Goal: Transaction & Acquisition: Book appointment/travel/reservation

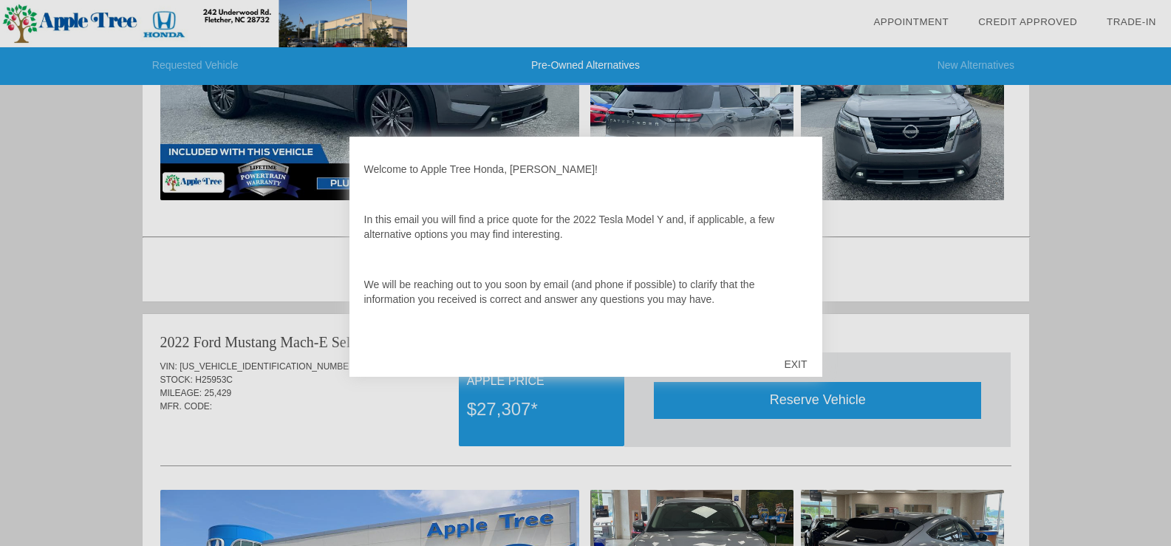
scroll to position [312, 0]
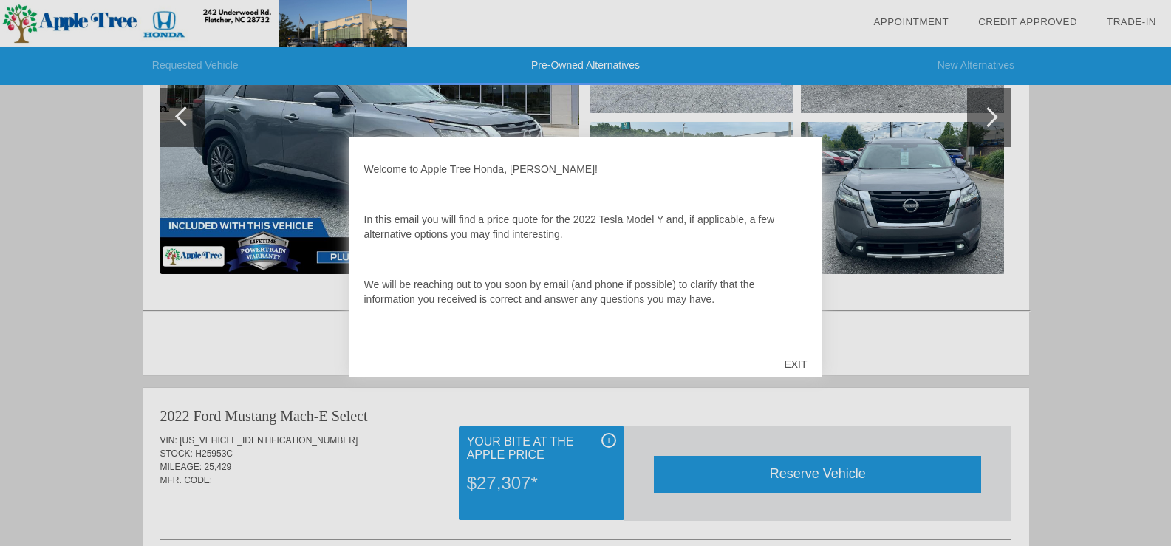
click at [239, 199] on div at bounding box center [585, 273] width 1171 height 546
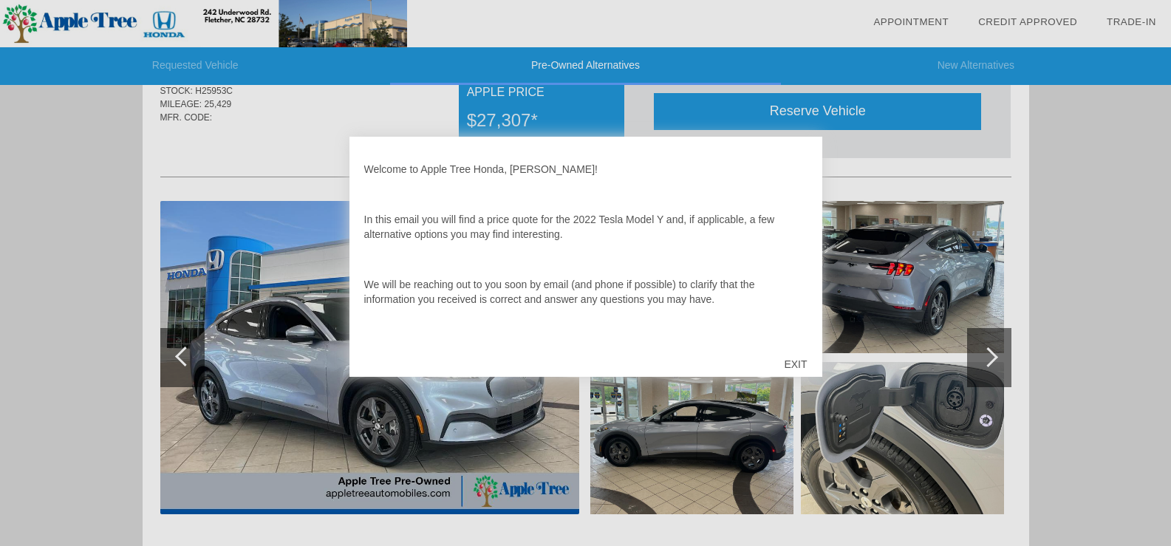
scroll to position [681, 0]
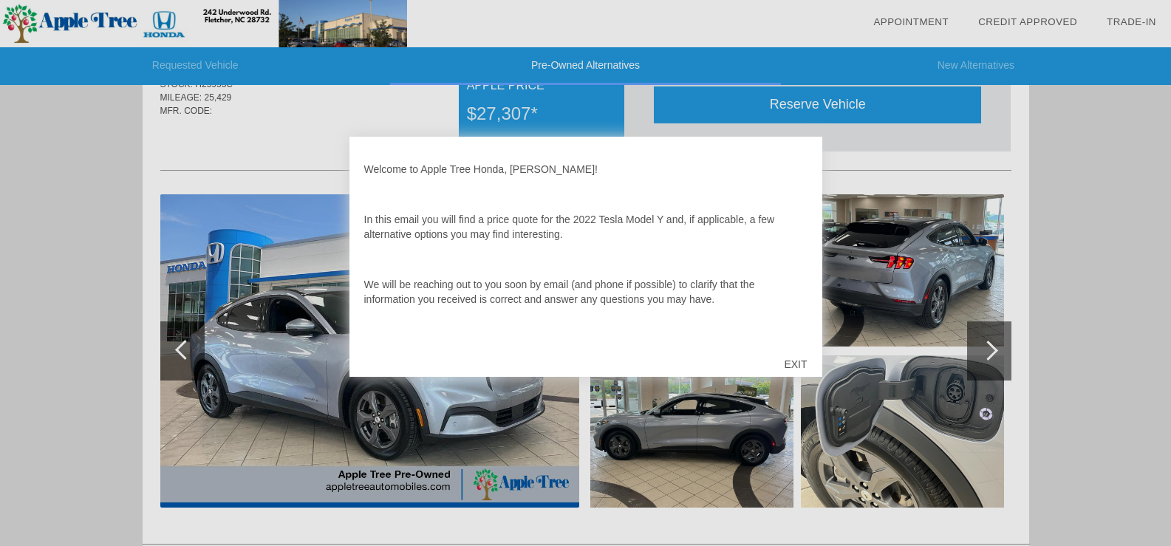
click at [297, 391] on div at bounding box center [585, 273] width 1171 height 546
click at [797, 365] on div "EXIT" at bounding box center [795, 364] width 52 height 44
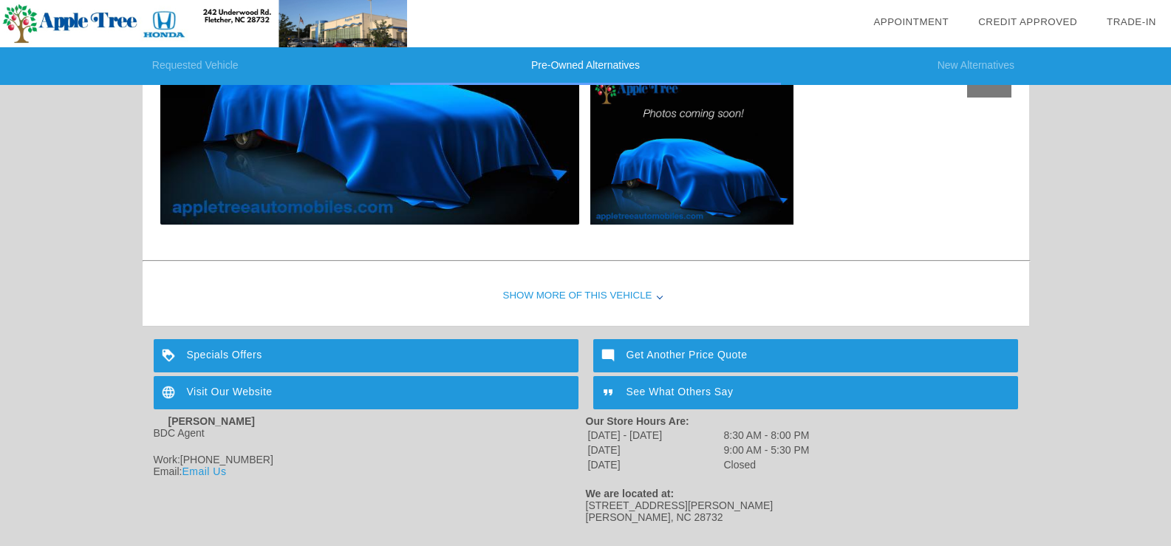
scroll to position [1600, 0]
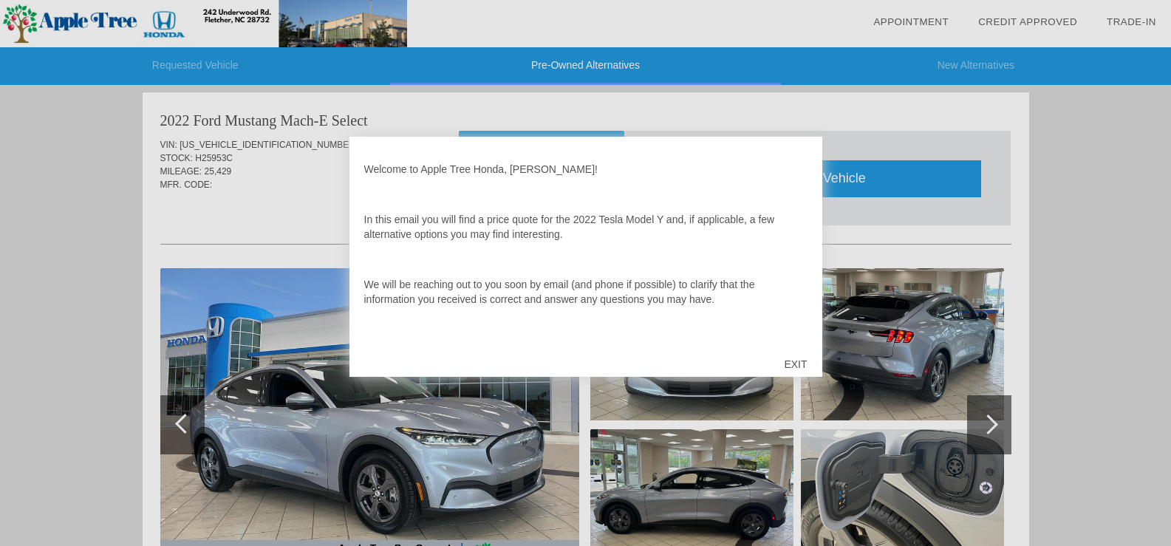
click at [312, 255] on div at bounding box center [585, 273] width 1171 height 546
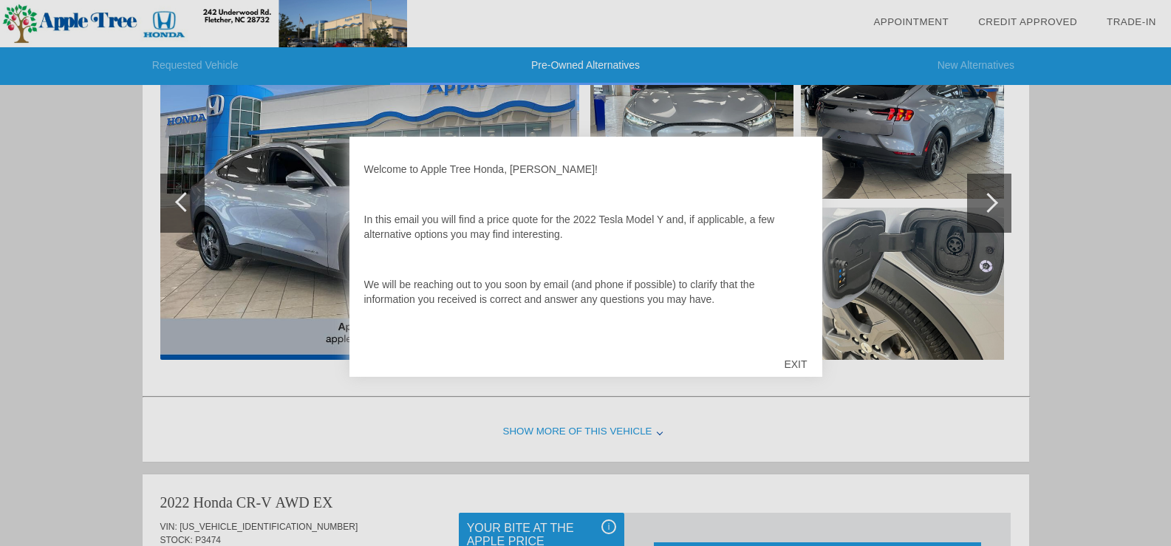
scroll to position [755, 0]
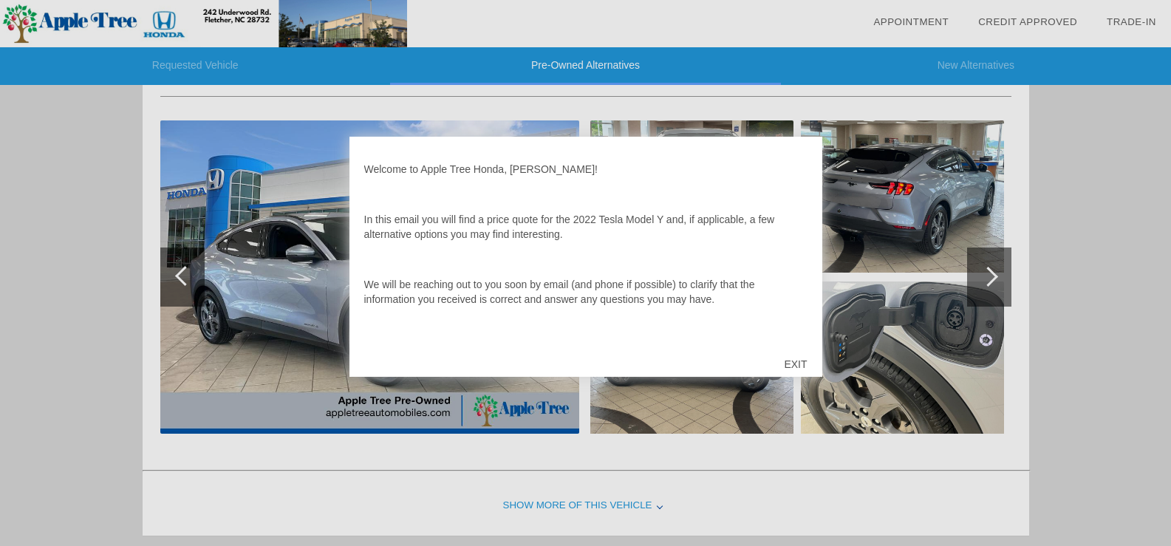
click at [982, 271] on div at bounding box center [585, 273] width 1171 height 546
click at [978, 273] on div at bounding box center [585, 273] width 1171 height 546
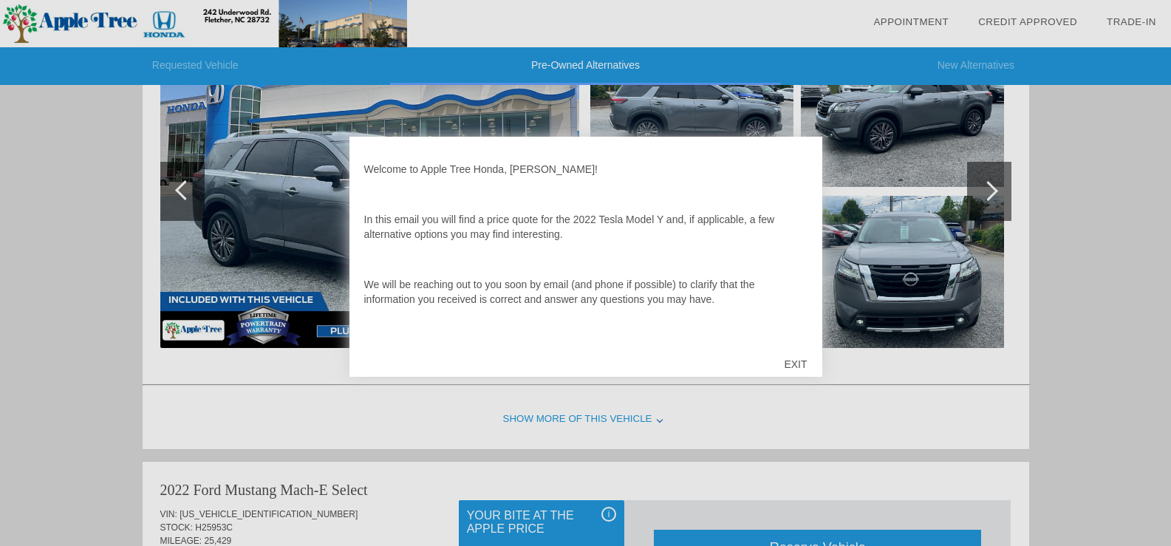
scroll to position [164, 0]
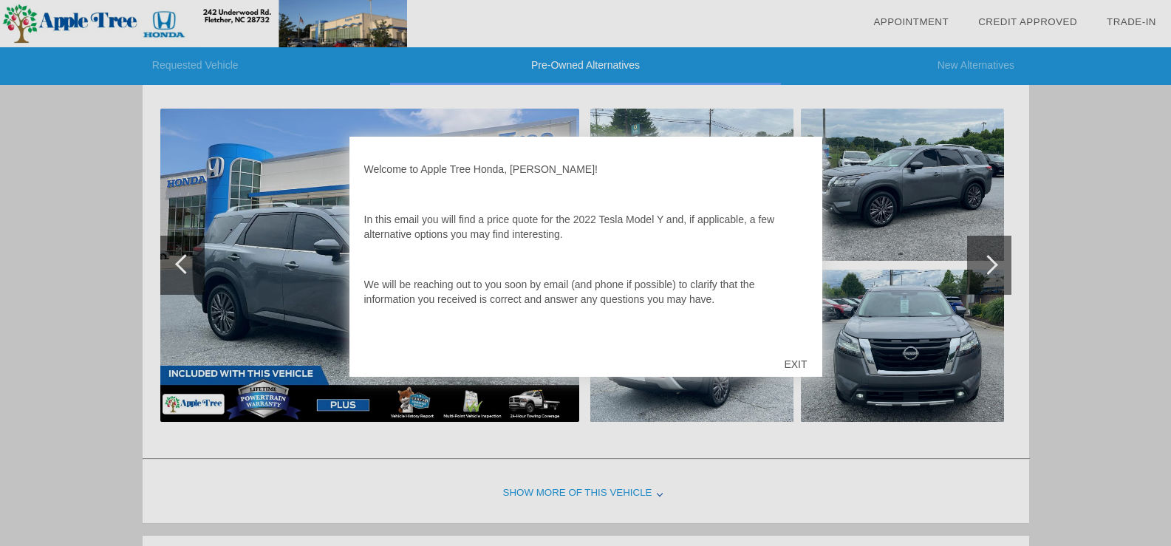
click at [796, 362] on div "EXIT" at bounding box center [795, 364] width 52 height 44
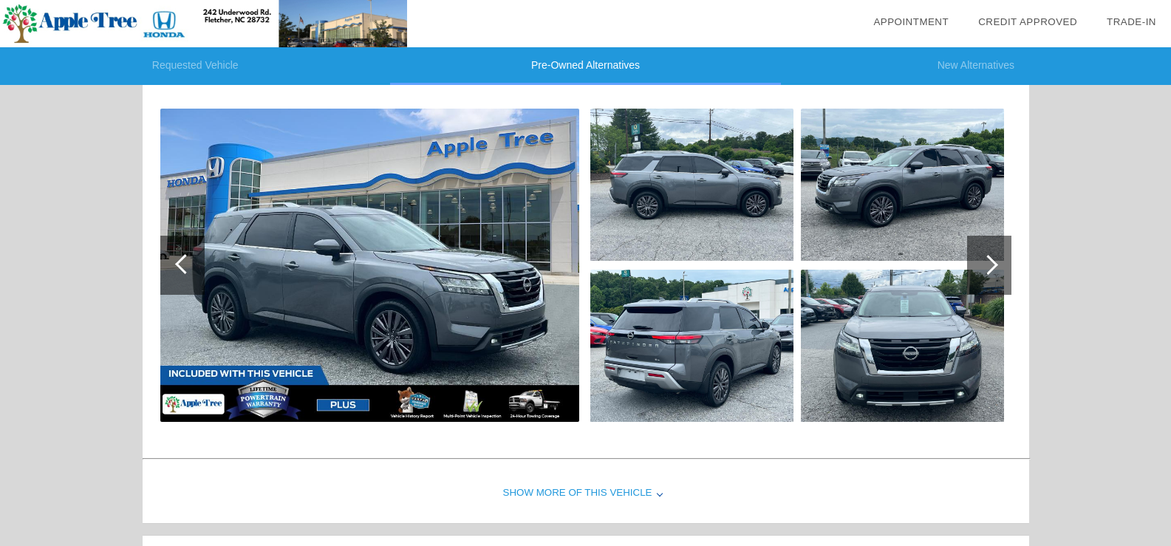
click at [982, 260] on div at bounding box center [988, 265] width 20 height 20
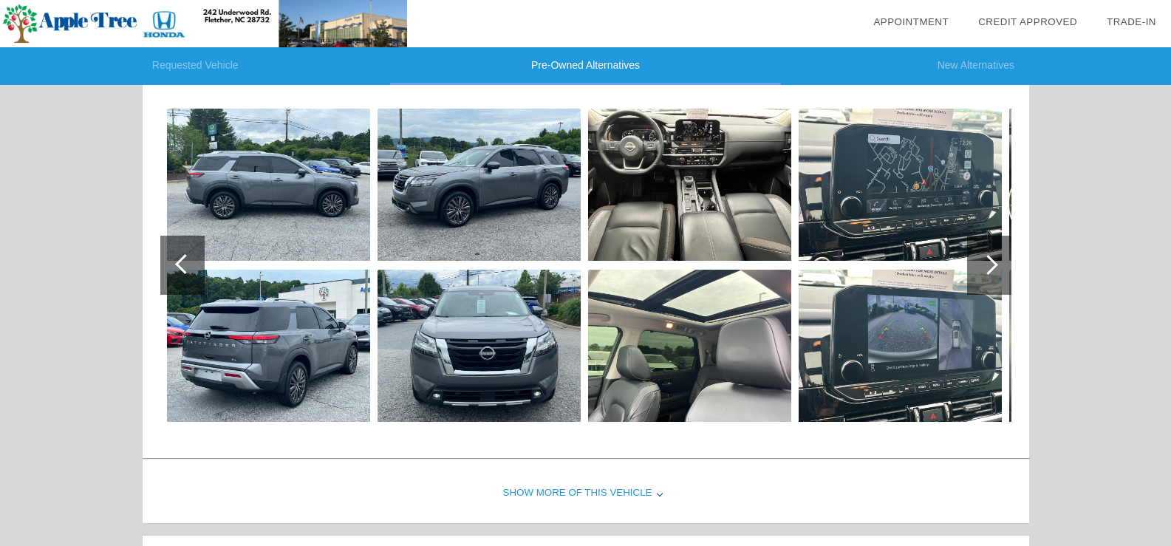
click at [980, 261] on div at bounding box center [989, 265] width 44 height 59
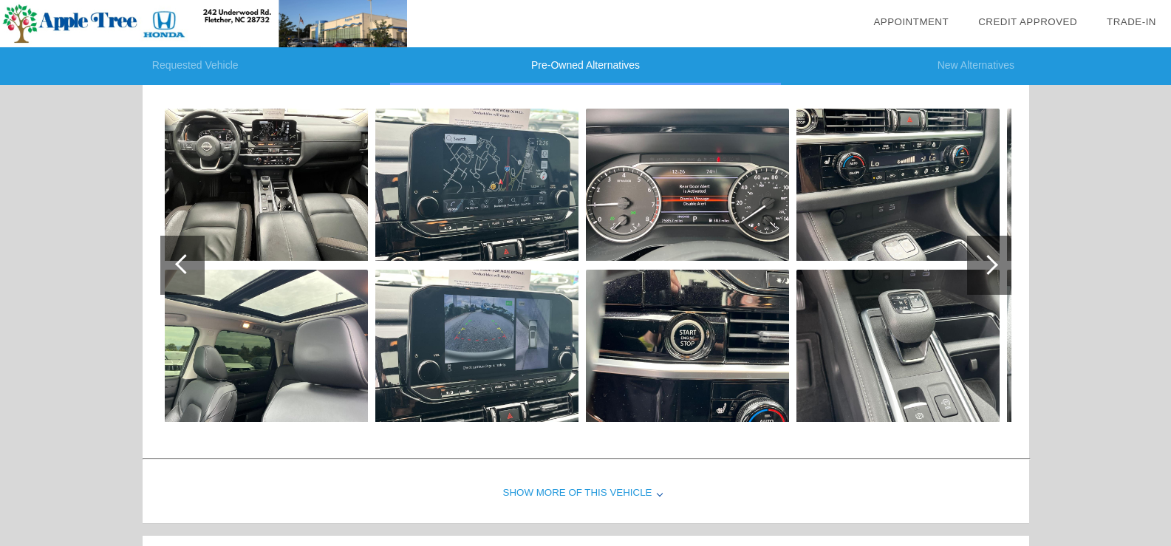
click at [990, 264] on div at bounding box center [988, 265] width 20 height 20
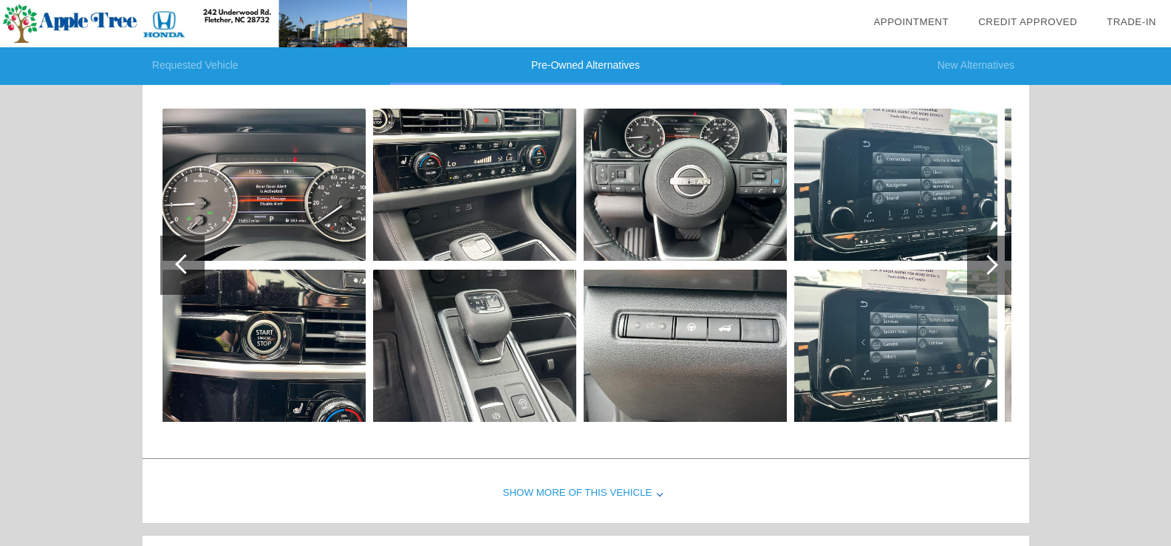
click at [987, 261] on div at bounding box center [988, 265] width 20 height 20
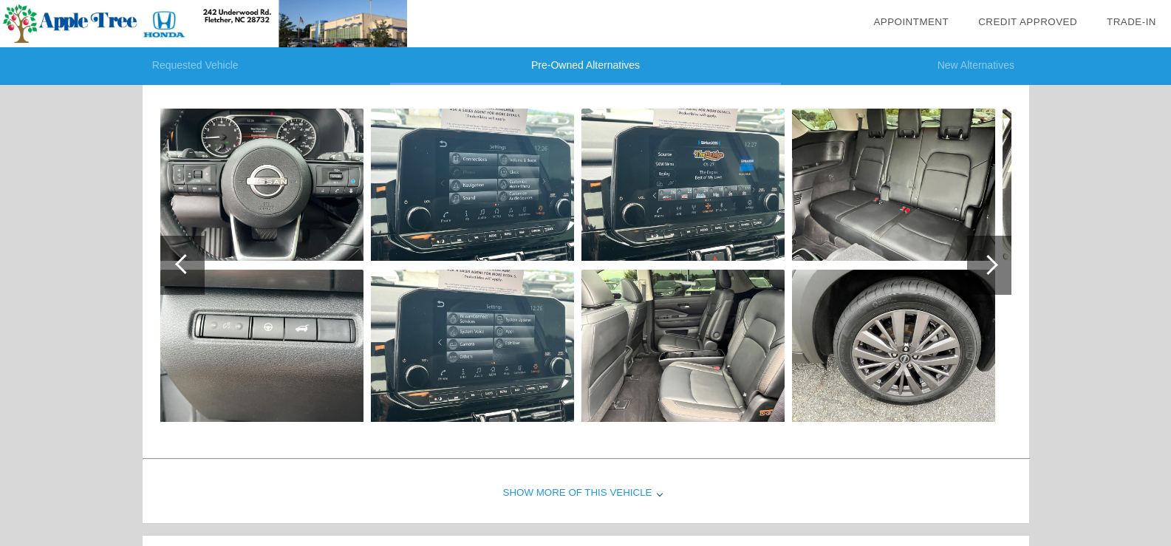
click at [987, 261] on div at bounding box center [988, 265] width 20 height 20
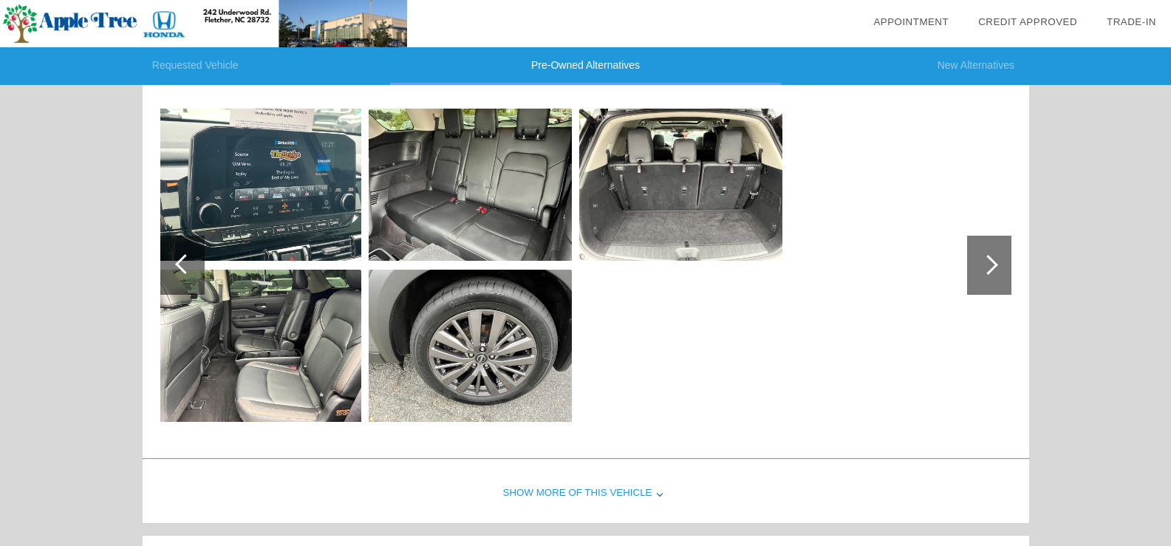
click at [987, 261] on div at bounding box center [988, 265] width 20 height 20
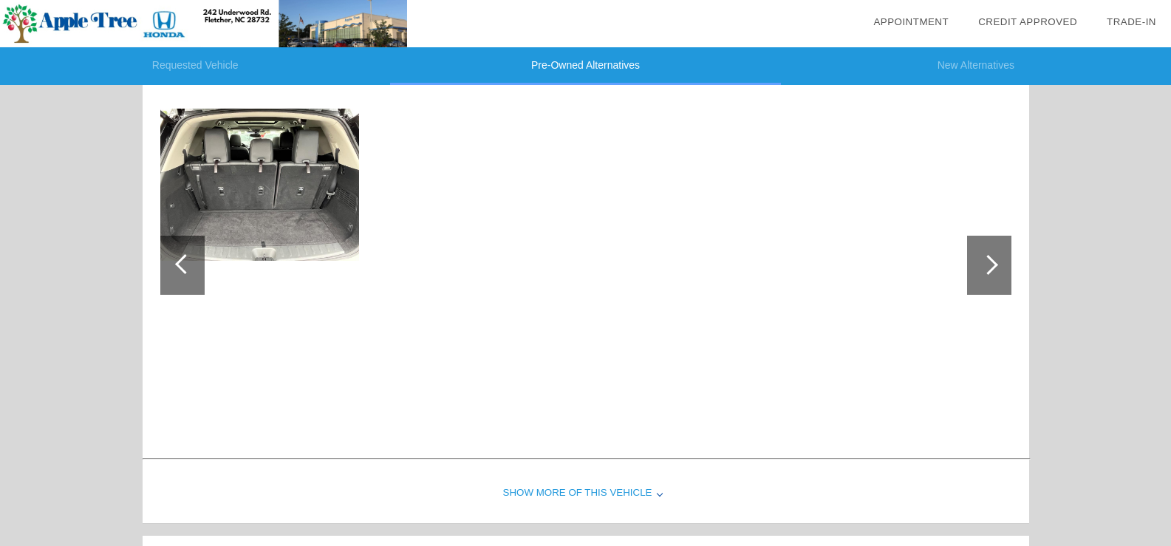
click at [987, 261] on div at bounding box center [988, 265] width 20 height 20
click at [987, 260] on div at bounding box center [988, 265] width 20 height 20
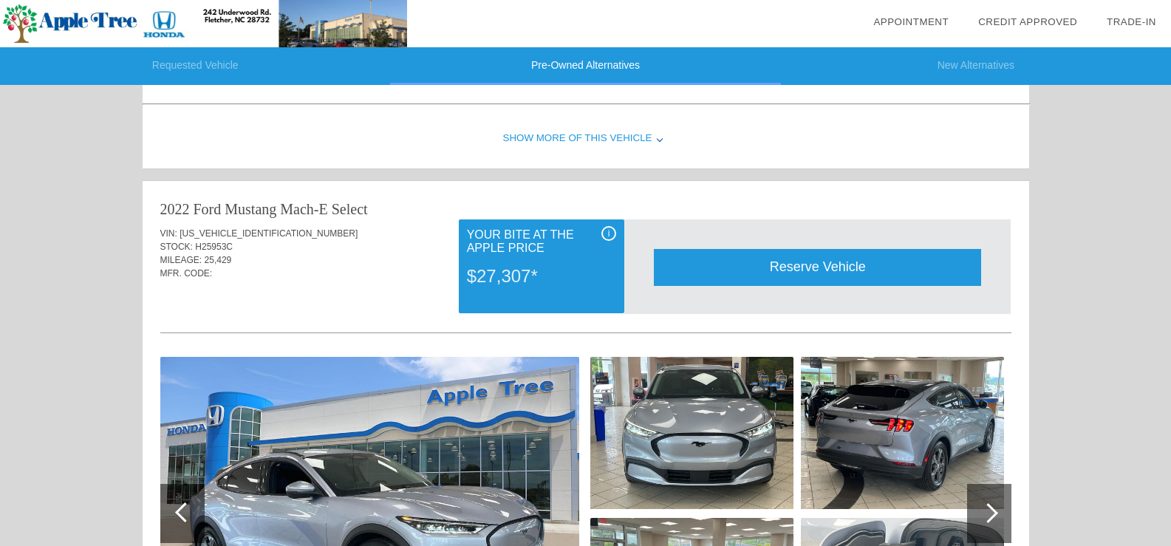
scroll to position [492, 0]
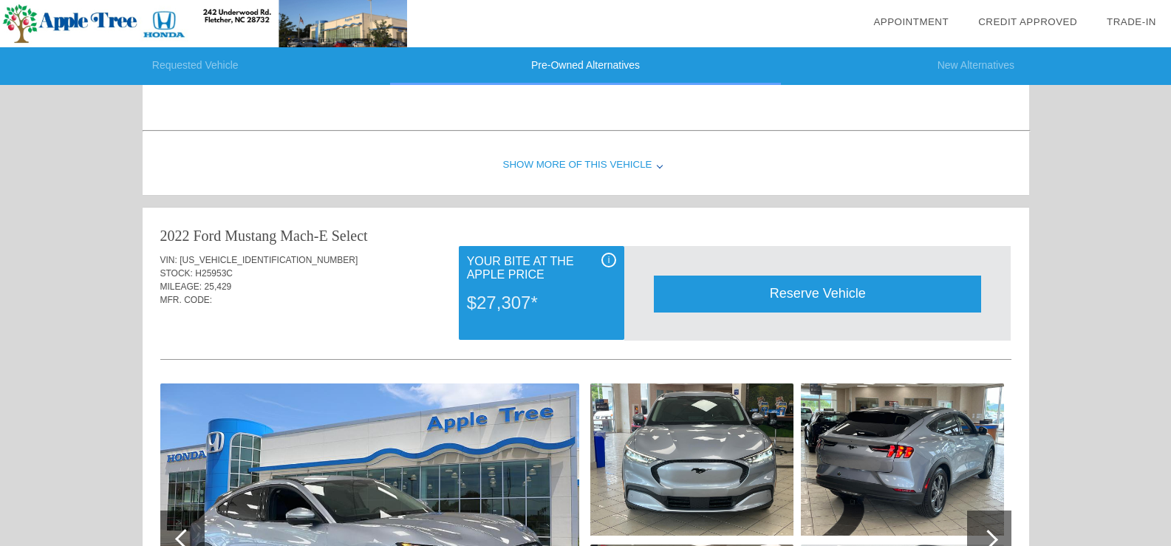
click at [773, 298] on div "Reserve Vehicle" at bounding box center [817, 294] width 327 height 36
